Goal: Task Accomplishment & Management: Complete application form

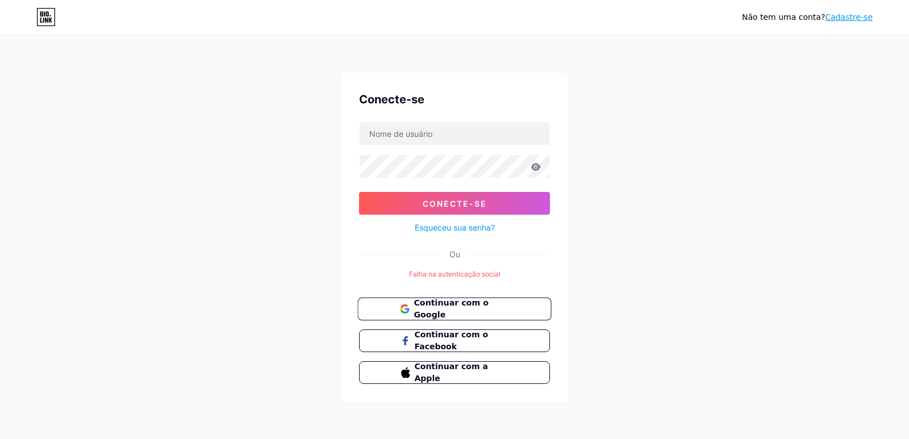
click at [467, 310] on font "Continuar com o Google" at bounding box center [451, 309] width 74 height 22
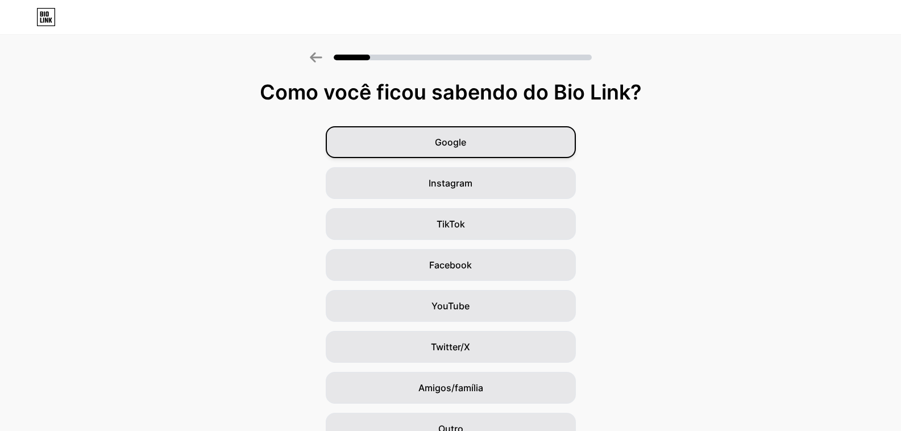
click at [485, 148] on div "Google" at bounding box center [451, 142] width 250 height 32
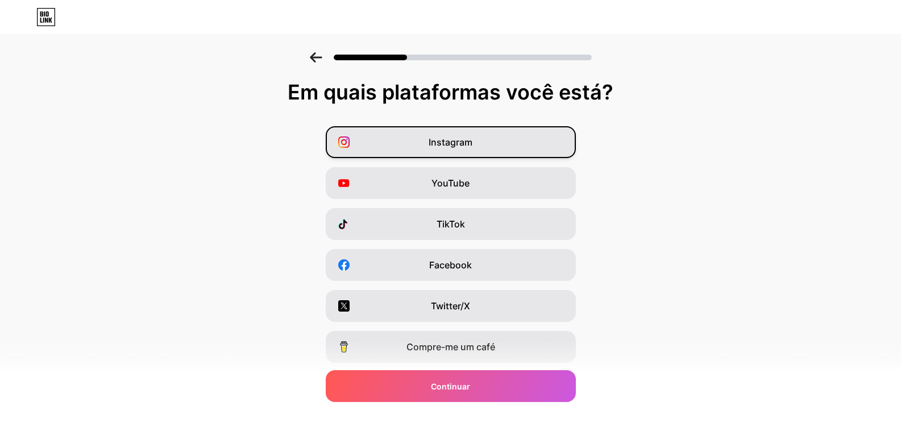
click at [461, 145] on font "Instagram" at bounding box center [450, 141] width 44 height 11
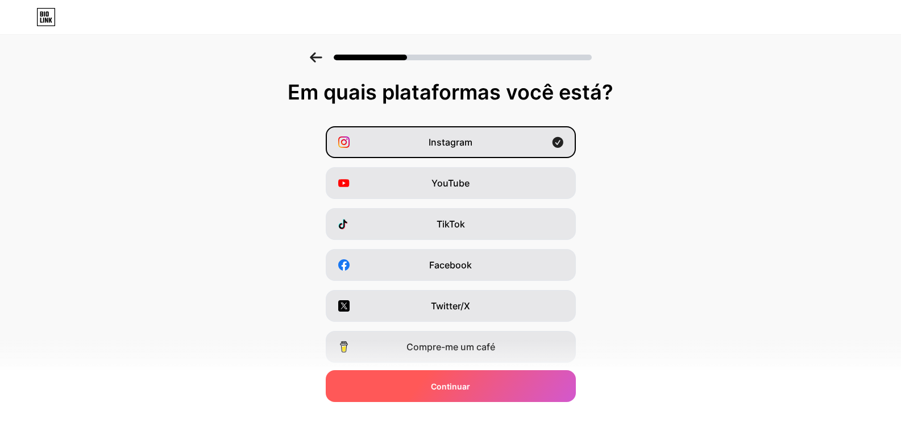
click at [478, 394] on div "Continuar" at bounding box center [451, 386] width 250 height 32
